Goal: Task Accomplishment & Management: Manage account settings

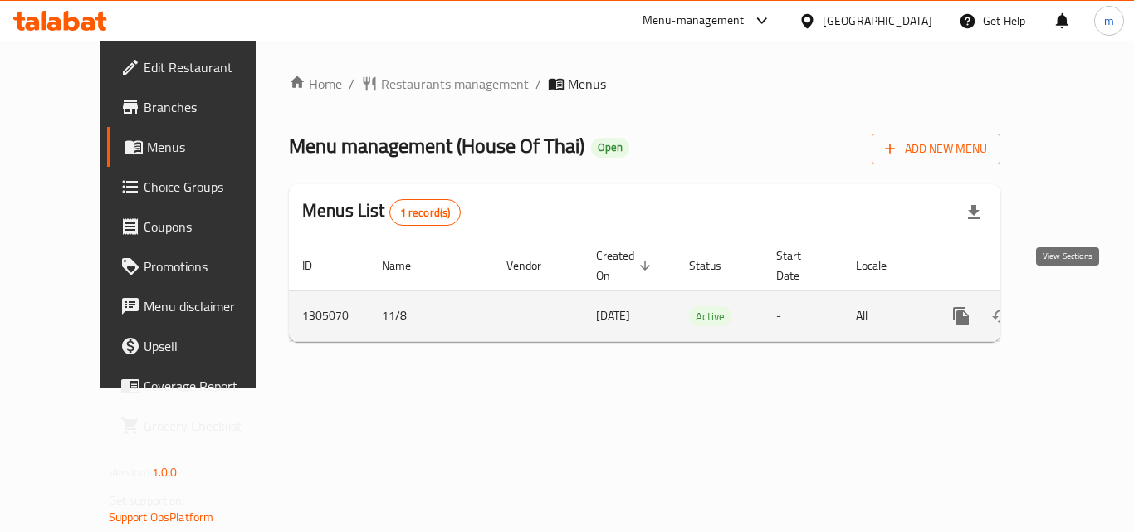
click at [1071, 306] on icon "enhanced table" at bounding box center [1081, 316] width 20 height 20
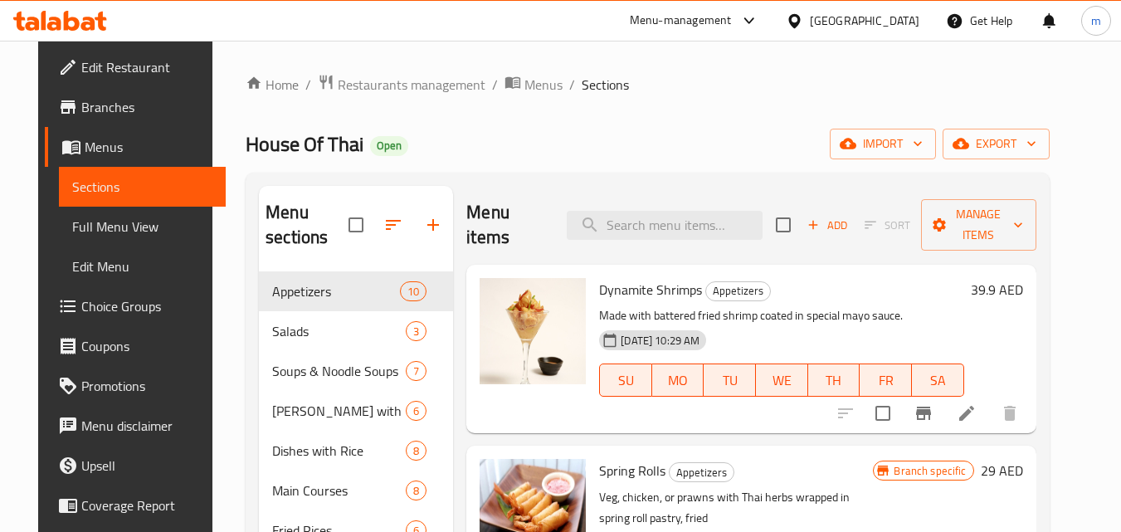
click at [81, 305] on span "Choice Groups" at bounding box center [146, 306] width 131 height 20
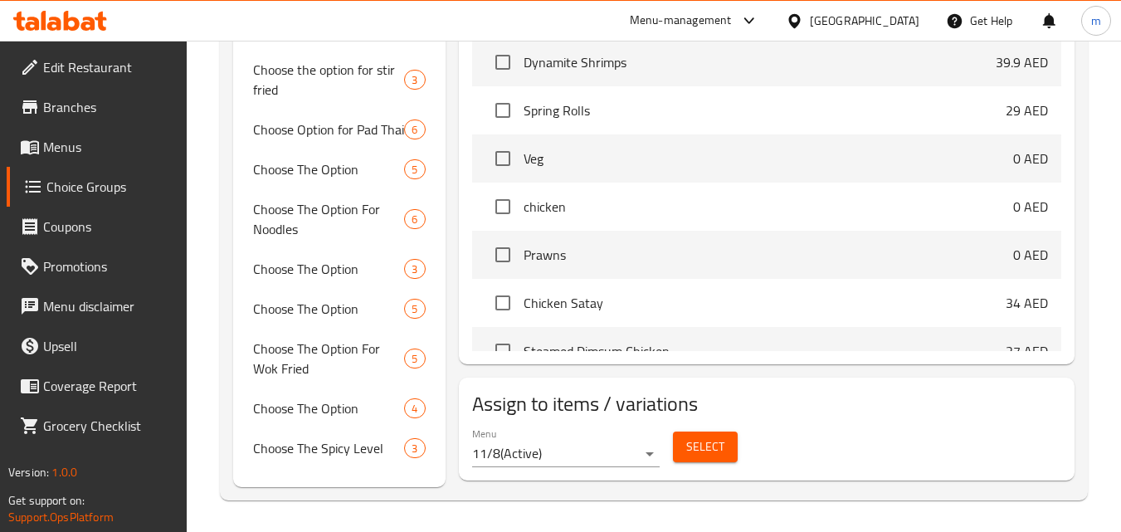
scroll to position [705, 0]
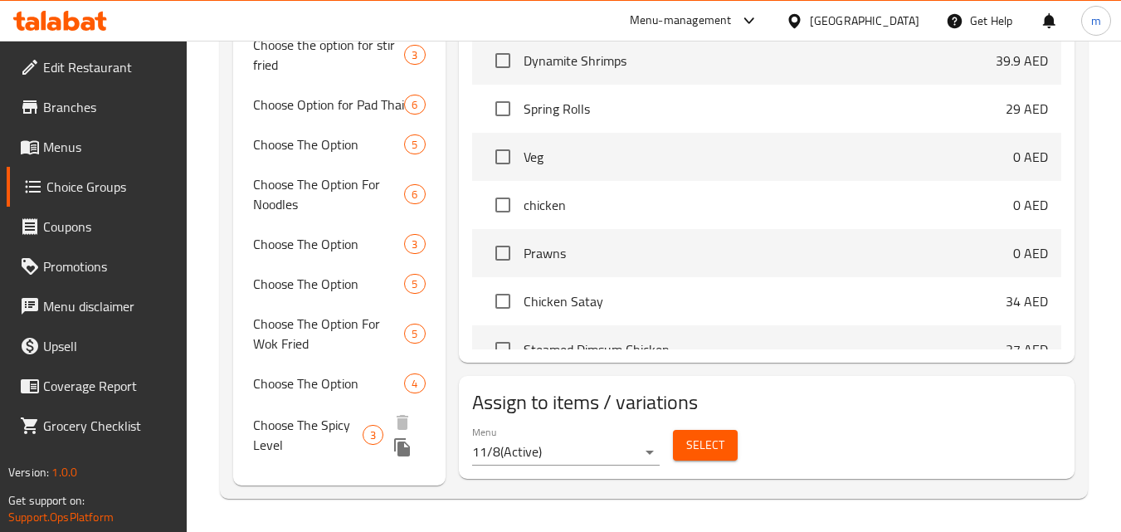
click at [323, 423] on span "Choose The Spicy Level" at bounding box center [308, 435] width 110 height 40
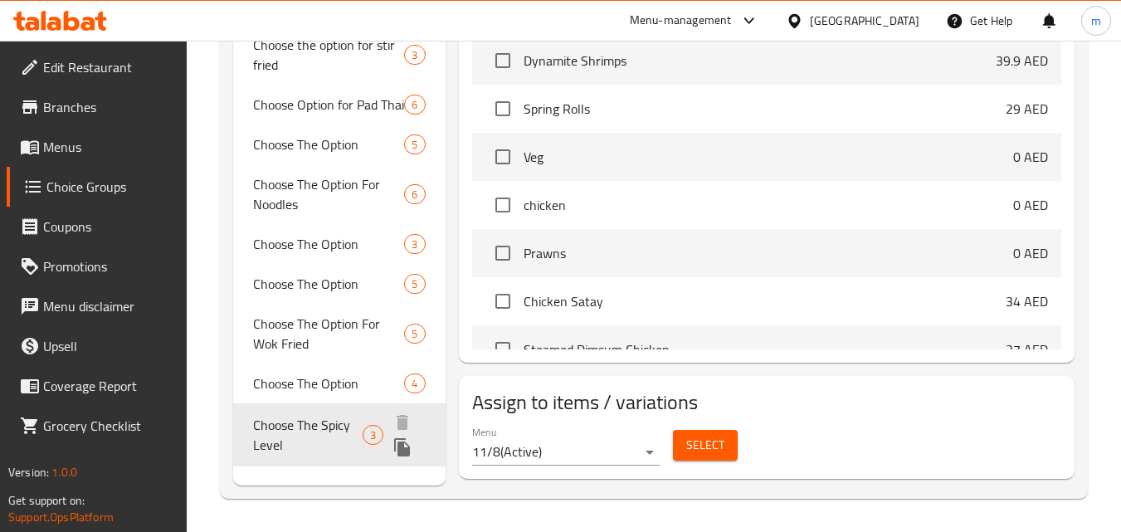
type input "Choose The Spicy Level"
type input "اختر مستوى سبايسي"
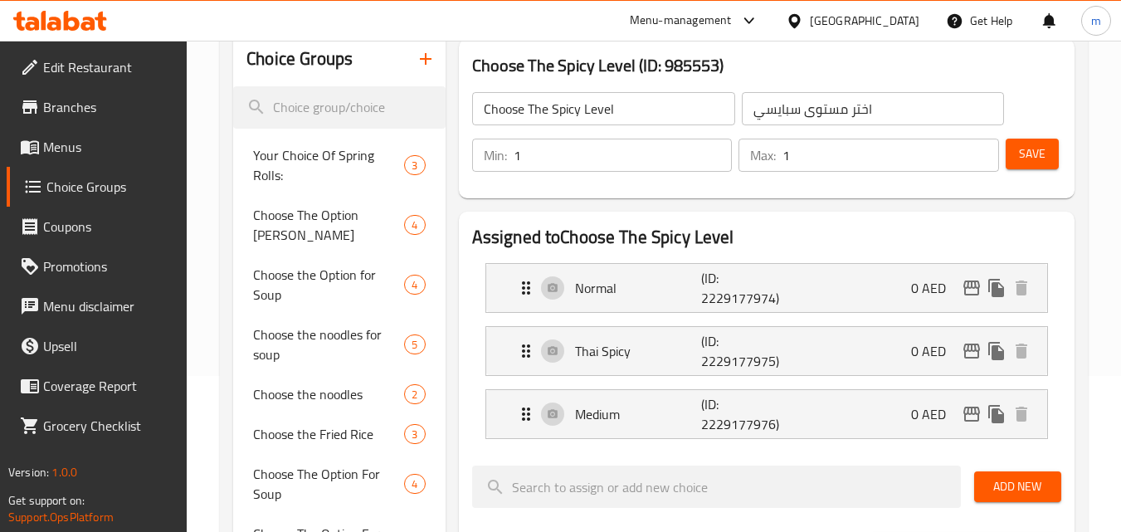
scroll to position [166, 0]
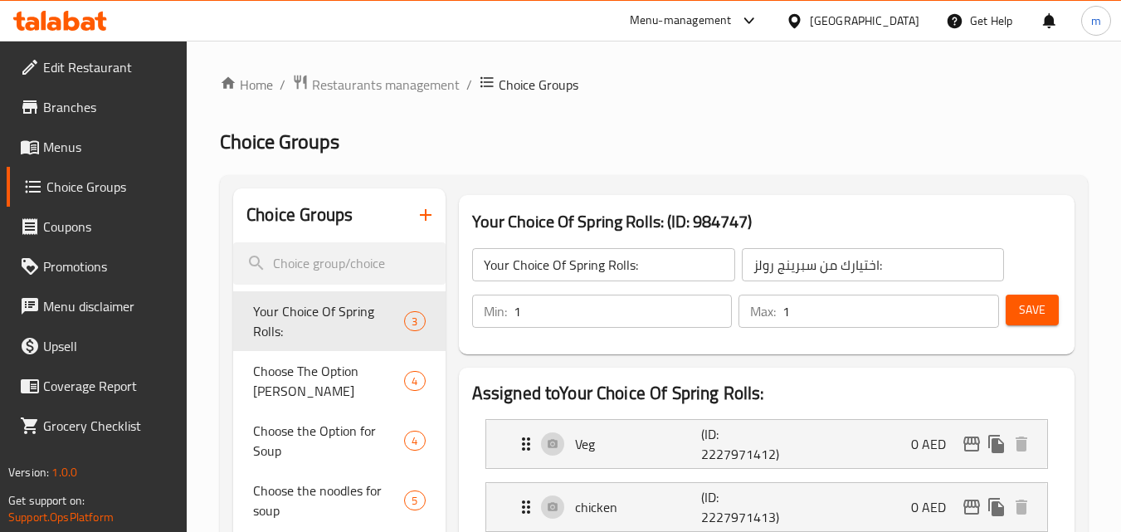
click at [873, 25] on div "[GEOGRAPHIC_DATA]" at bounding box center [865, 21] width 110 height 18
click at [373, 82] on span "Restaurants management" at bounding box center [386, 85] width 148 height 20
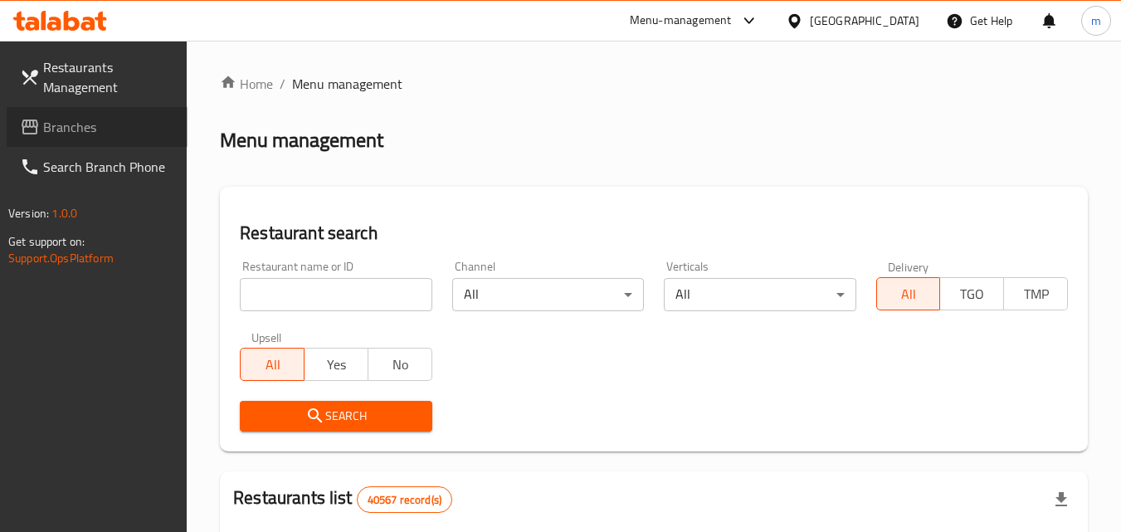
click at [72, 130] on span "Branches" at bounding box center [108, 127] width 131 height 20
